Goal: Information Seeking & Learning: Learn about a topic

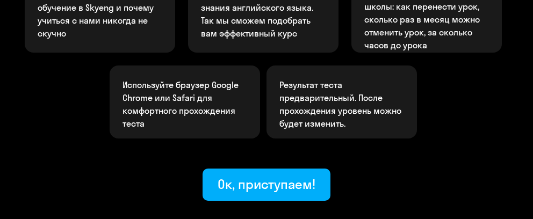
scroll to position [291, 0]
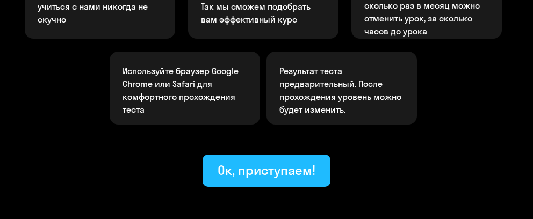
click at [263, 175] on div "Ок, приступаем!" at bounding box center [267, 170] width 98 height 17
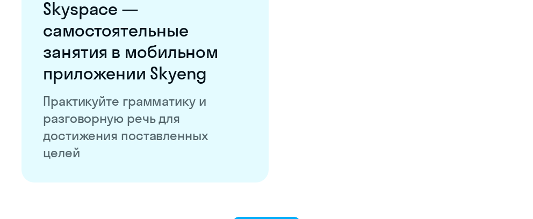
scroll to position [2100, 0]
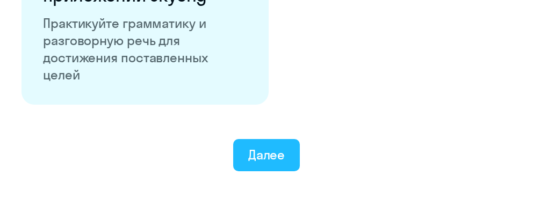
click at [243, 160] on button "Далее" at bounding box center [266, 155] width 67 height 32
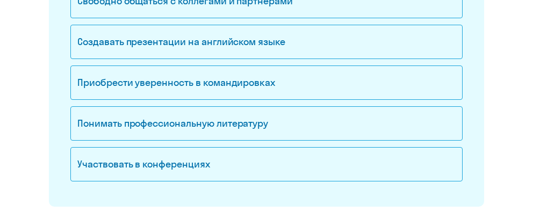
scroll to position [175, 0]
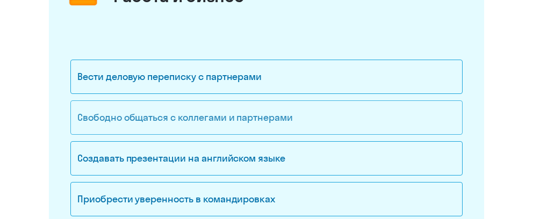
click at [190, 119] on div "Свободно общаться с коллегами и партнерами" at bounding box center [266, 118] width 392 height 34
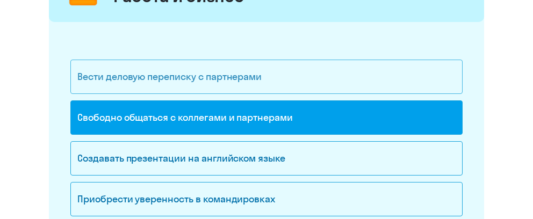
click at [170, 82] on div "Вести деловую переписку с партнерами" at bounding box center [266, 77] width 392 height 34
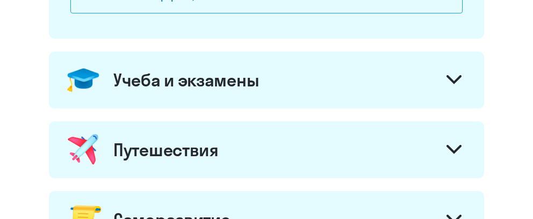
scroll to position [408, 0]
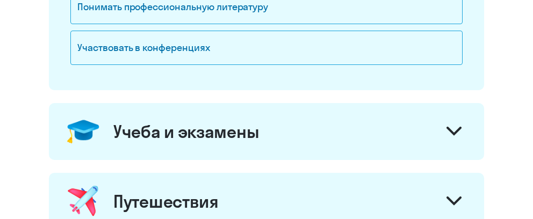
click at [452, 127] on icon at bounding box center [454, 131] width 15 height 9
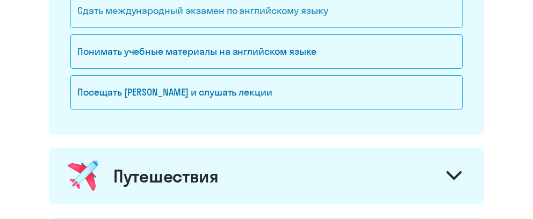
scroll to position [641, 0]
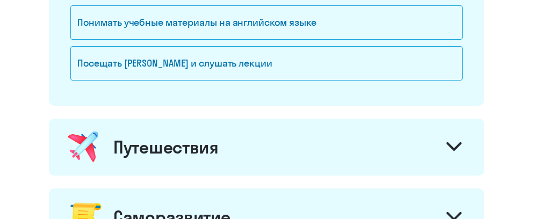
click at [437, 135] on div "Путешествия" at bounding box center [266, 147] width 435 height 57
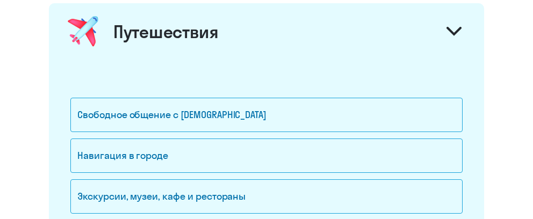
scroll to position [758, 0]
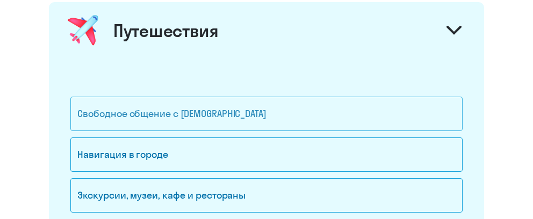
click at [221, 106] on div "Свободное общение с [DEMOGRAPHIC_DATA]" at bounding box center [266, 114] width 392 height 34
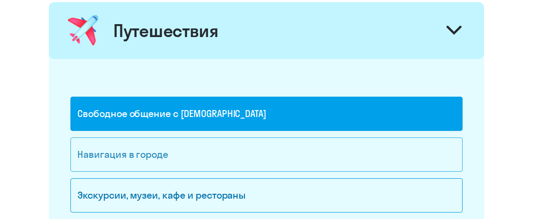
click at [196, 154] on div "Навигация в городе" at bounding box center [266, 155] width 392 height 34
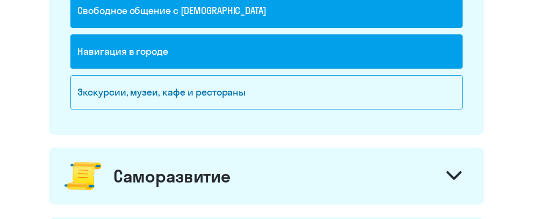
scroll to position [875, 0]
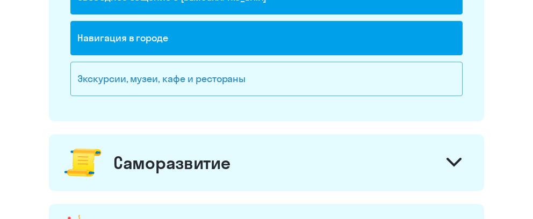
click at [228, 82] on div "Экскурсии, музеи, кафе и рестораны" at bounding box center [266, 79] width 392 height 34
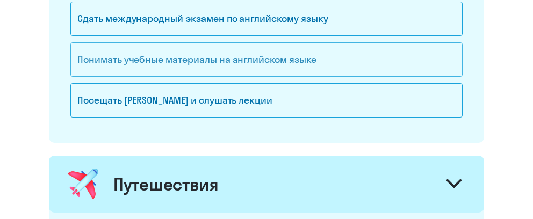
scroll to position [583, 0]
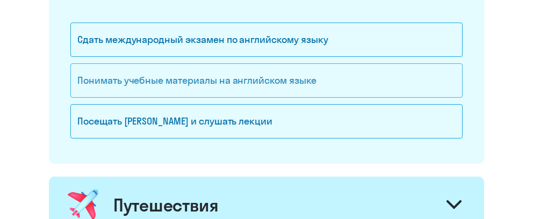
click at [247, 80] on div "Понимать учебные материалы на английском языке" at bounding box center [266, 80] width 392 height 34
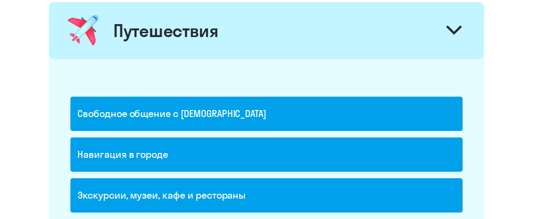
scroll to position [933, 0]
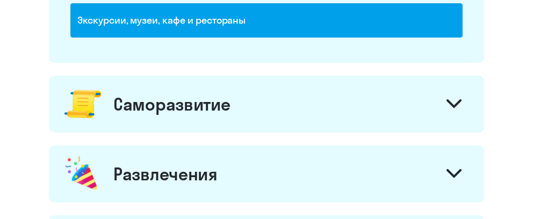
click at [244, 100] on div "Саморазвитие" at bounding box center [266, 104] width 435 height 57
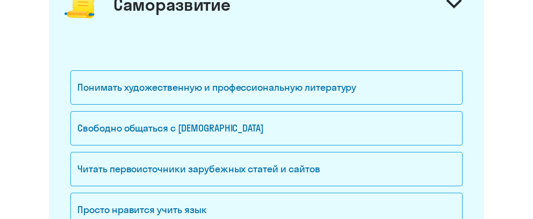
scroll to position [1050, 0]
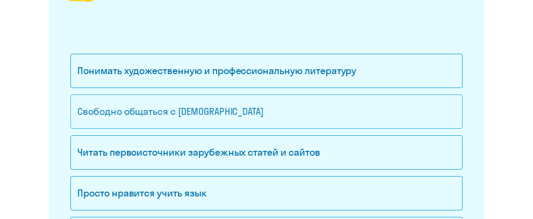
click at [239, 105] on div "Свободно общаться с [DEMOGRAPHIC_DATA]" at bounding box center [266, 112] width 392 height 34
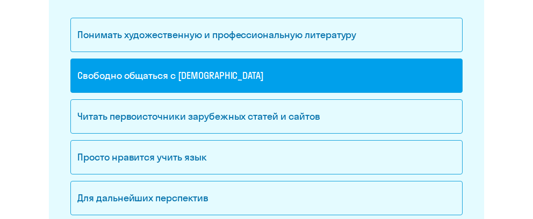
scroll to position [1108, 0]
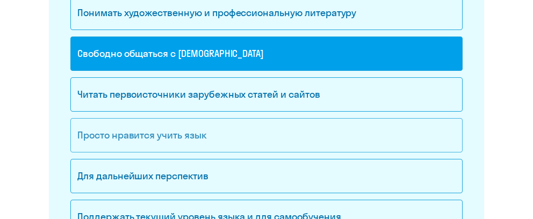
click at [168, 135] on div "Просто нравится учить язык" at bounding box center [266, 135] width 392 height 34
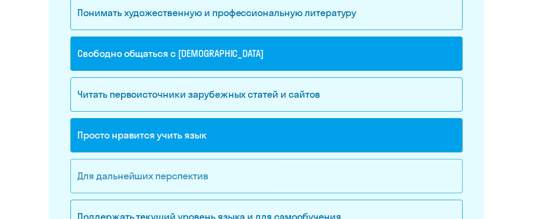
click at [160, 165] on div "Для дальнейших перспектив" at bounding box center [266, 176] width 392 height 34
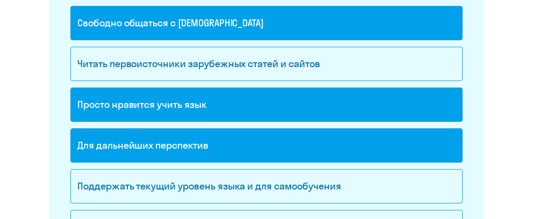
scroll to position [1167, 0]
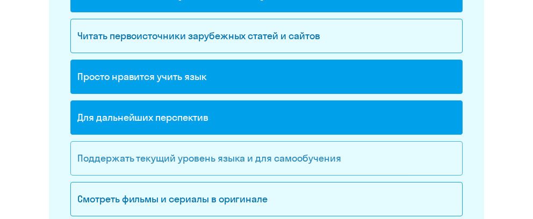
click at [160, 158] on div "Поддержать текущий уровень языка и для cамообучения" at bounding box center [266, 158] width 392 height 34
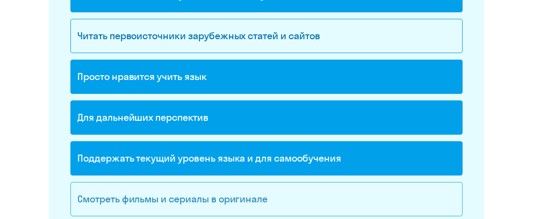
click at [148, 184] on div "Смотреть фильмы и сериалы в оригинале" at bounding box center [266, 199] width 392 height 34
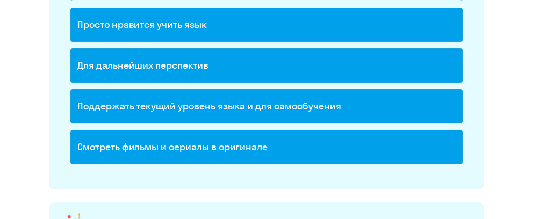
scroll to position [1283, 0]
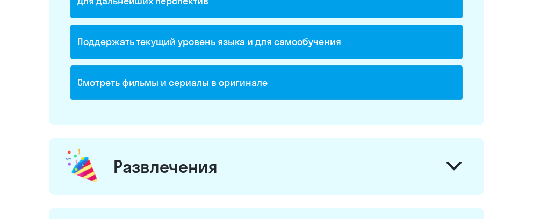
click at [153, 164] on div "Развлечения" at bounding box center [165, 167] width 104 height 22
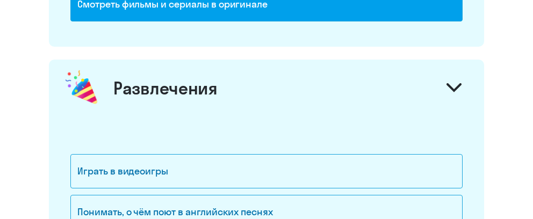
scroll to position [1400, 0]
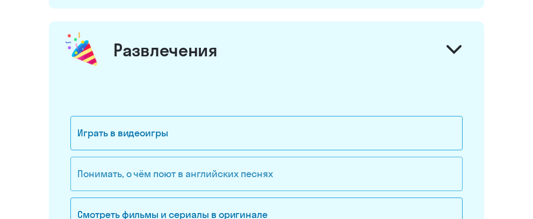
click at [148, 162] on div "Понимать, о чём поют в английских песнях" at bounding box center [266, 174] width 392 height 34
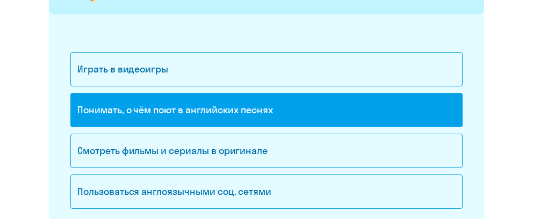
scroll to position [1517, 0]
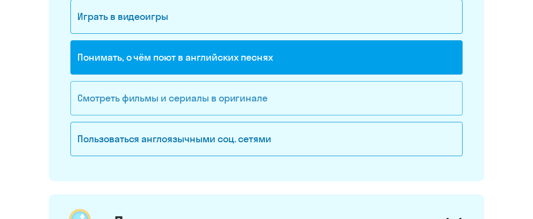
click at [131, 85] on div "Смотреть фильмы и сериалы в оригинале" at bounding box center [266, 98] width 392 height 34
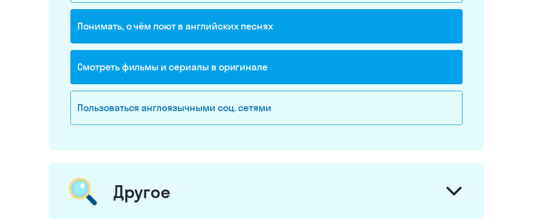
scroll to position [1575, 0]
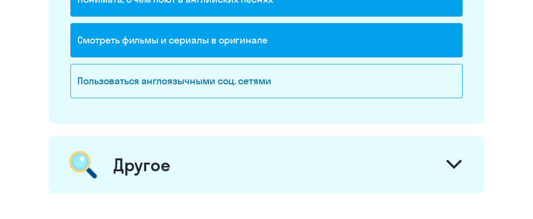
click at [124, 154] on div "Другое" at bounding box center [141, 165] width 56 height 22
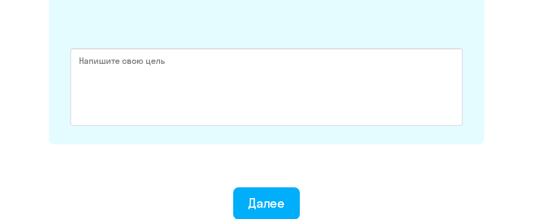
scroll to position [1851, 0]
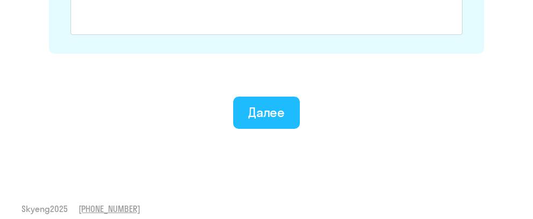
drag, startPoint x: 253, startPoint y: 106, endPoint x: 242, endPoint y: 115, distance: 13.9
click at [254, 106] on div "Далее" at bounding box center [266, 112] width 37 height 17
